Goal: Task Accomplishment & Management: Manage account settings

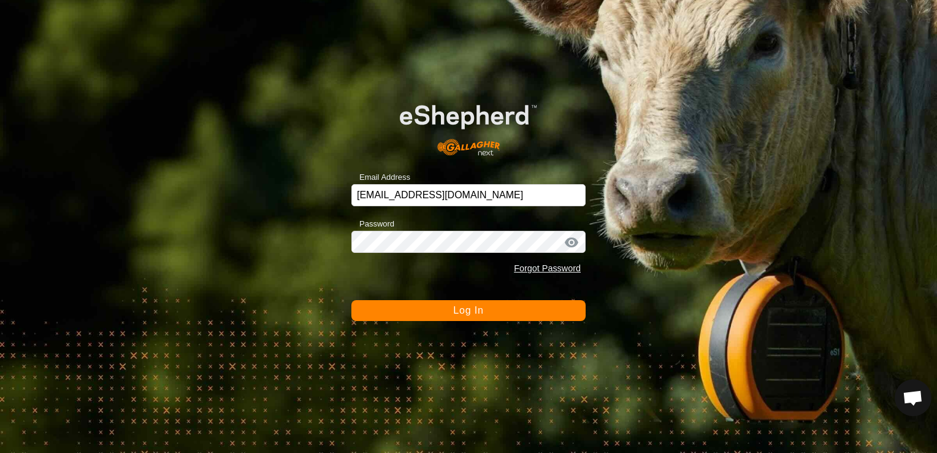
click at [464, 311] on span "Log In" at bounding box center [468, 310] width 30 height 10
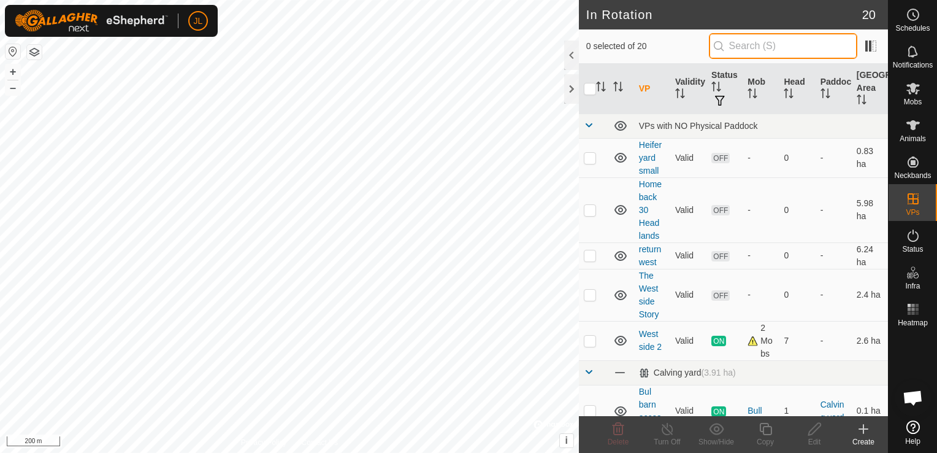
click at [750, 49] on input "text" at bounding box center [783, 46] width 148 height 26
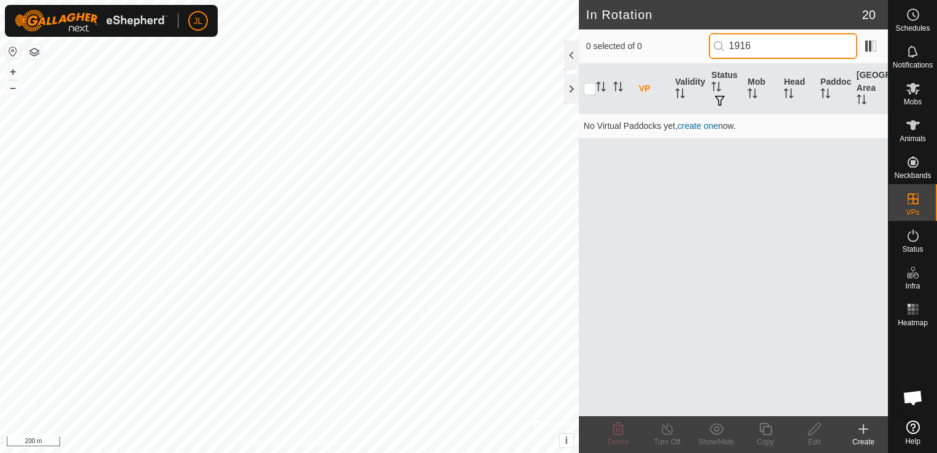
type input "1916"
click at [914, 135] on span "Animals" at bounding box center [913, 138] width 26 height 7
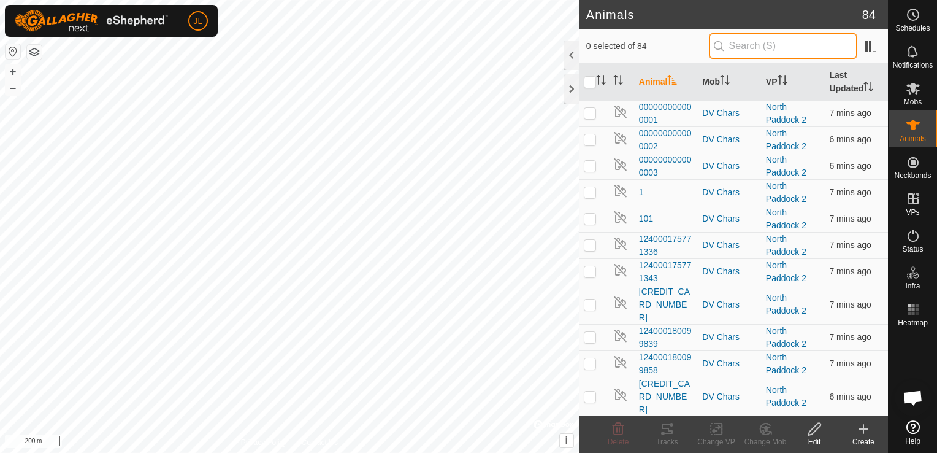
click at [749, 43] on input "text" at bounding box center [783, 46] width 148 height 26
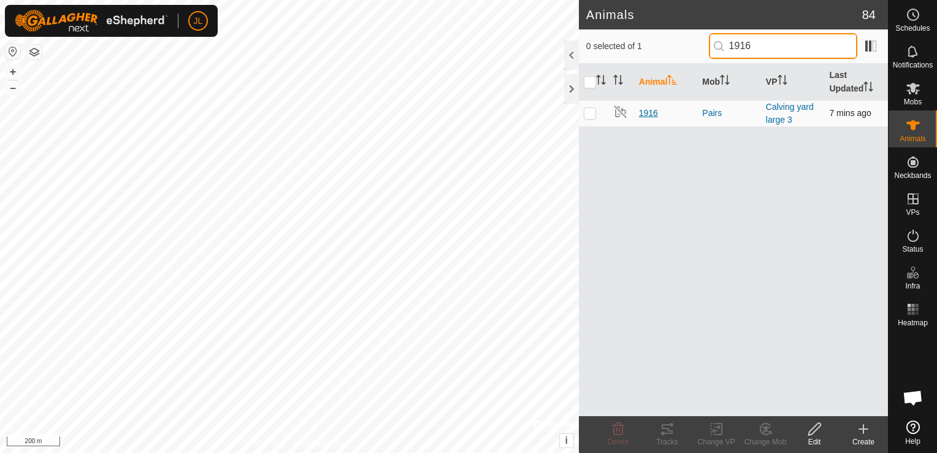
type input "1916"
click at [650, 109] on span "1916" at bounding box center [648, 113] width 19 height 13
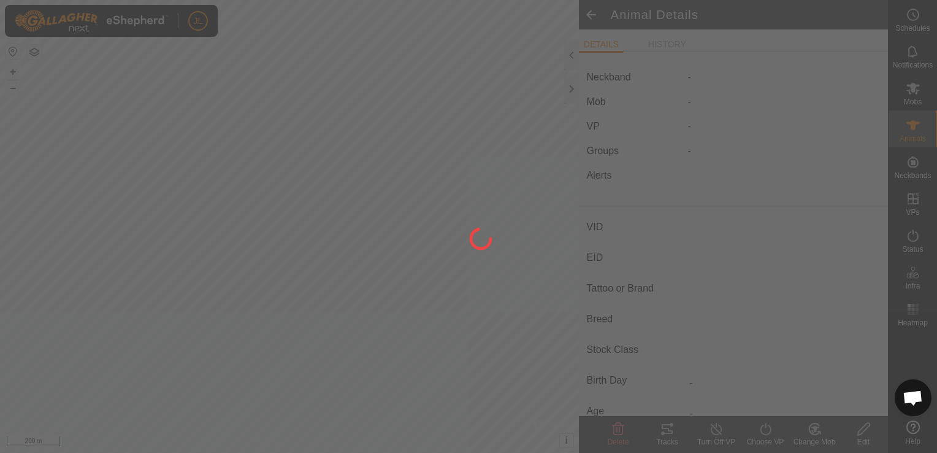
type input "1916"
type input "124000179532303"
type input "-"
type input "Black baldy"
type input "-"
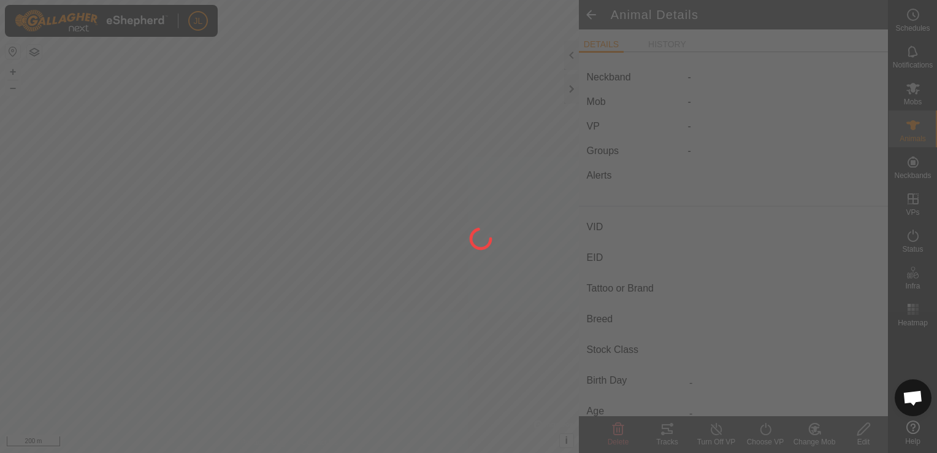
type input "04/2019"
type input "6 years 6 months"
type input "0 kg"
type input "-"
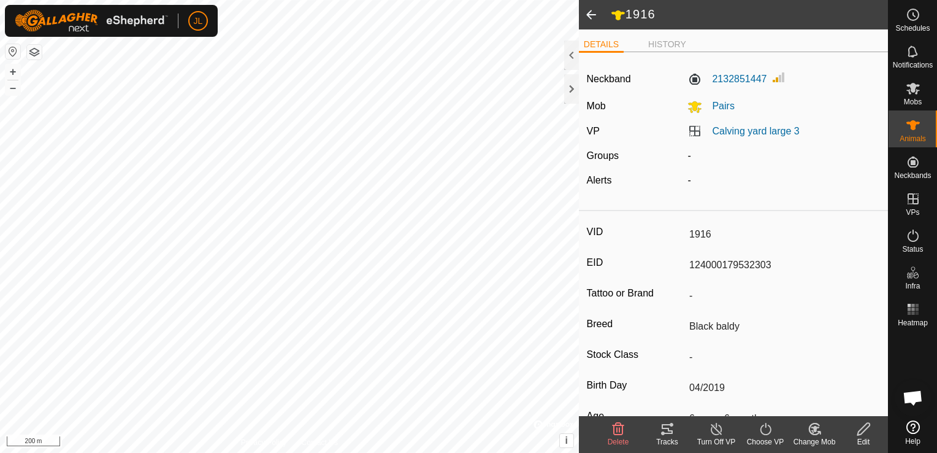
click at [665, 428] on icon at bounding box center [667, 429] width 11 height 10
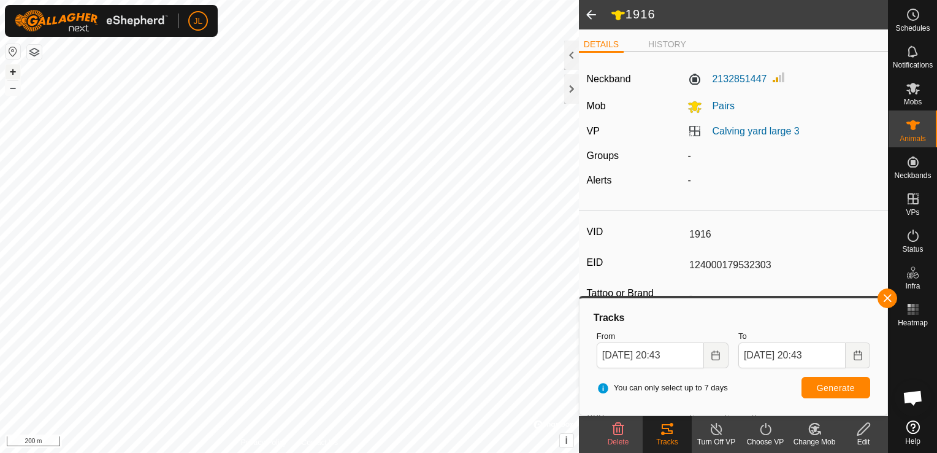
click at [15, 74] on button "+" at bounding box center [13, 71] width 15 height 15
click at [9, 69] on button "+" at bounding box center [13, 71] width 15 height 15
click at [12, 75] on button "+" at bounding box center [13, 71] width 15 height 15
click at [12, 68] on button "+" at bounding box center [13, 71] width 15 height 15
click at [490, 452] on html "JL Schedules Notifications Mobs Animals Neckbands VPs Status Infra Heatmap Help…" at bounding box center [468, 226] width 937 height 453
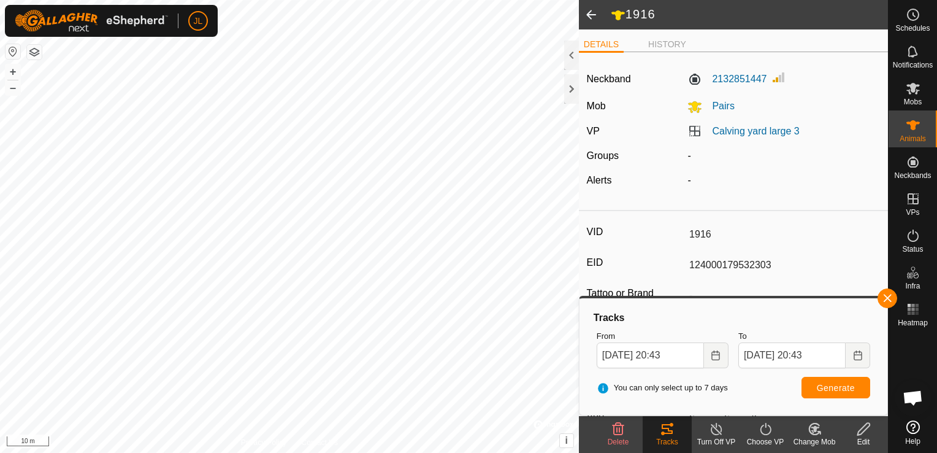
click at [476, 452] on html "JL Schedules Notifications Mobs Animals Neckbands VPs Status Infra Heatmap Help…" at bounding box center [468, 226] width 937 height 453
click at [353, 452] on div at bounding box center [289, 226] width 579 height 453
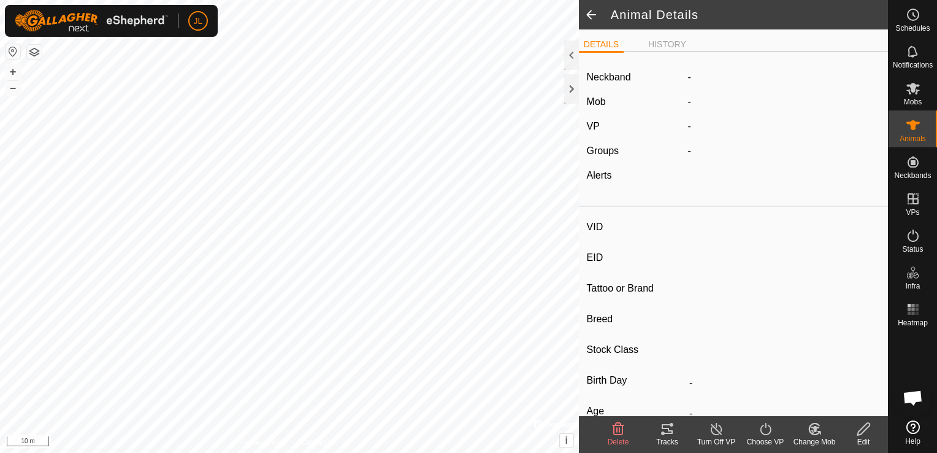
type input "1916"
type input "124000179532303"
type input "-"
type input "Black baldy"
type input "-"
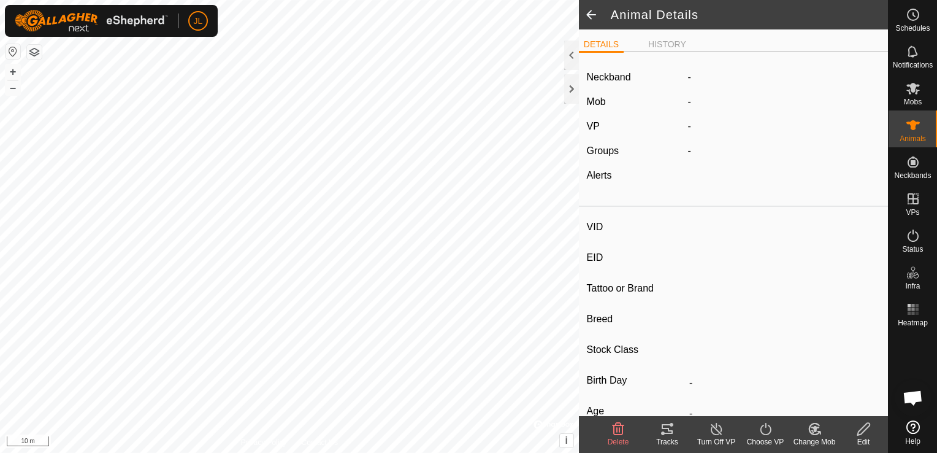
type input "04/2019"
type input "6 years 6 months"
type input "0 kg"
type input "-"
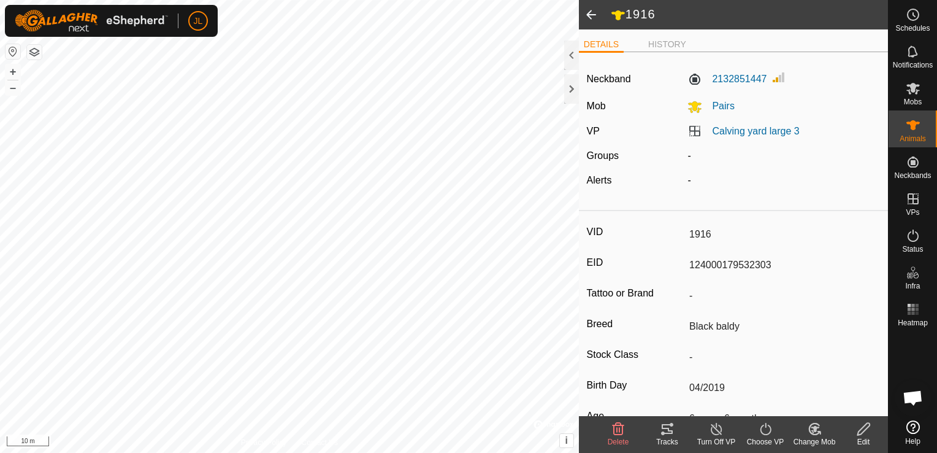
click at [675, 434] on tracks-svg-icon at bounding box center [667, 428] width 49 height 15
